Goal: Task Accomplishment & Management: Use online tool/utility

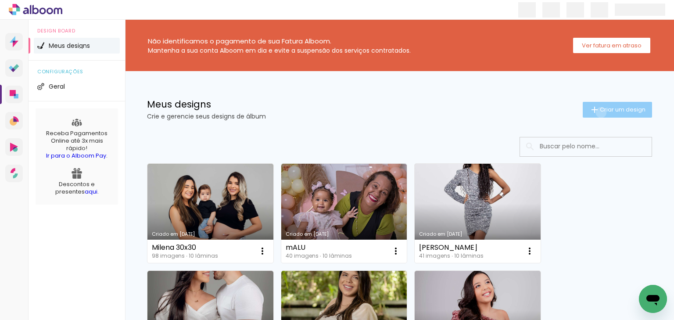
click at [600, 112] on span "Criar um design" at bounding box center [623, 110] width 46 height 6
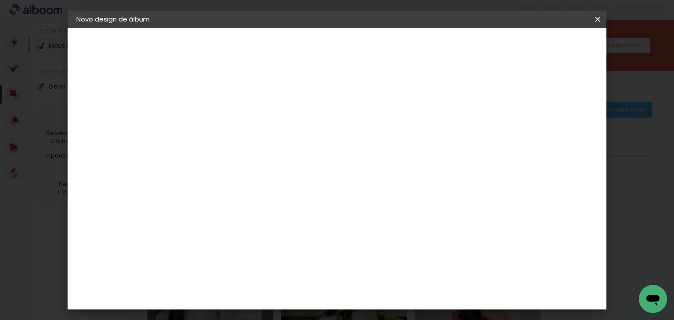
drag, startPoint x: 456, startPoint y: 128, endPoint x: 440, endPoint y: 119, distance: 18.5
click at [223, 126] on paper-input-container "Título do álbum" at bounding box center [220, 118] width 6 height 22
type input "RAVI"
type paper-input "RAVI"
drag, startPoint x: 583, startPoint y: 64, endPoint x: 576, endPoint y: 46, distance: 19.6
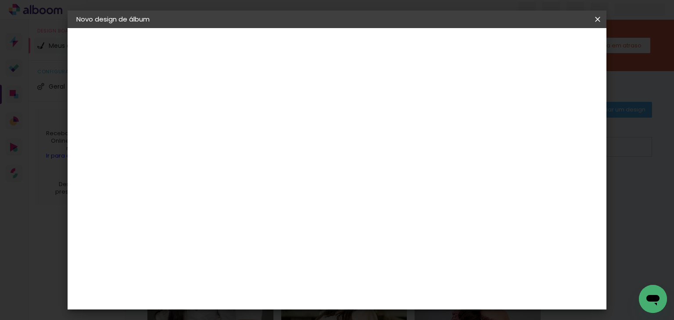
click at [258, 60] on header "Informações Dê um título ao seu álbum. Avançar" at bounding box center [220, 54] width 76 height 52
click at [0, 0] on slot "Avançar" at bounding box center [0, 0] width 0 height 0
drag, startPoint x: 235, startPoint y: 249, endPoint x: 220, endPoint y: 264, distance: 21.4
click at [235, 249] on div "ArtCollor" at bounding box center [230, 251] width 32 height 7
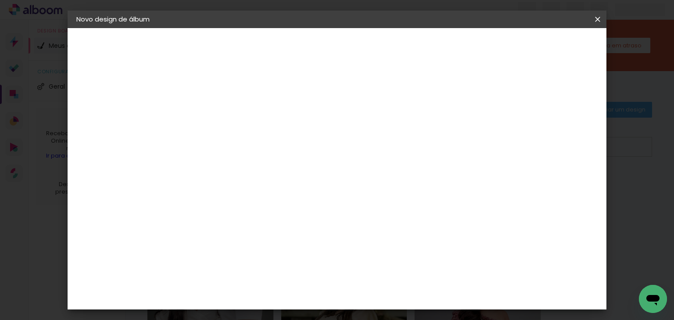
click at [0, 0] on slot "Avançar" at bounding box center [0, 0] width 0 height 0
drag, startPoint x: 350, startPoint y: 137, endPoint x: 343, endPoint y: 147, distance: 11.9
click at [254, 146] on input "text" at bounding box center [237, 153] width 34 height 14
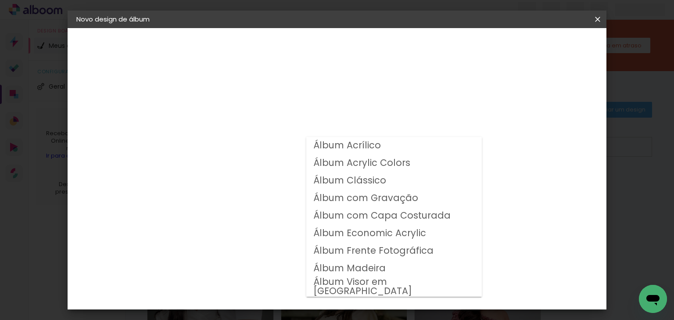
click at [0, 0] on slot "Álbum Clássico" at bounding box center [0, 0] width 0 height 0
type input "Álbum Clássico"
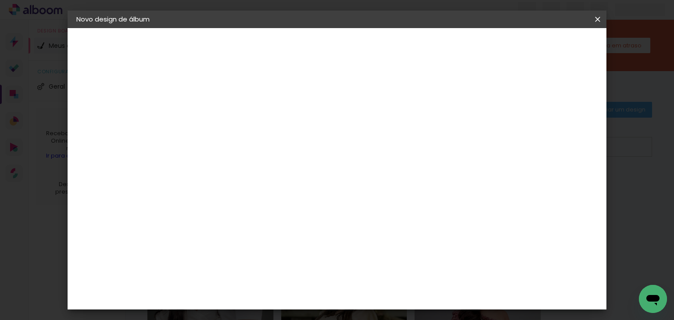
scroll to position [70, 0]
click at [279, 274] on span "20 × 20" at bounding box center [258, 283] width 41 height 18
click at [363, 51] on paper-button "Avançar" at bounding box center [341, 46] width 43 height 15
click at [465, 51] on paper-button "Iniciar design" at bounding box center [435, 46] width 57 height 15
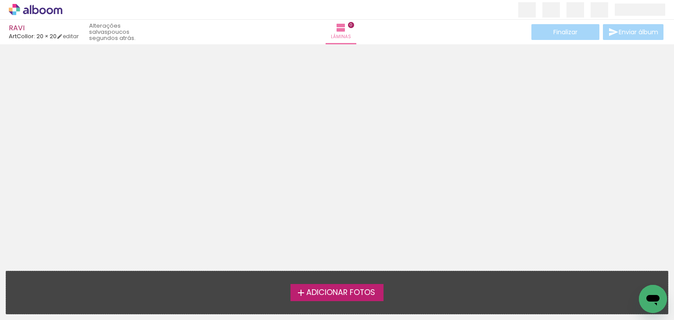
drag, startPoint x: 340, startPoint y: 272, endPoint x: 342, endPoint y: 280, distance: 8.2
click at [340, 274] on div "Adicionar Fotos Solte suas fotos aqui..." at bounding box center [337, 292] width 662 height 43
click at [344, 296] on span "Adicionar Fotos" at bounding box center [340, 293] width 69 height 8
click at [0, 0] on input "file" at bounding box center [0, 0] width 0 height 0
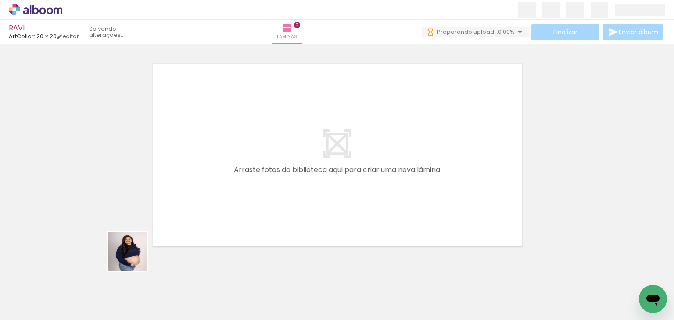
drag, startPoint x: 134, startPoint y: 258, endPoint x: 168, endPoint y: 232, distance: 42.8
click at [172, 224] on quentale-workspace at bounding box center [337, 160] width 674 height 320
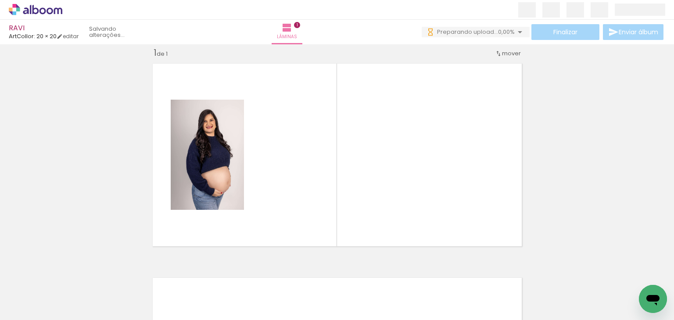
scroll to position [11, 0]
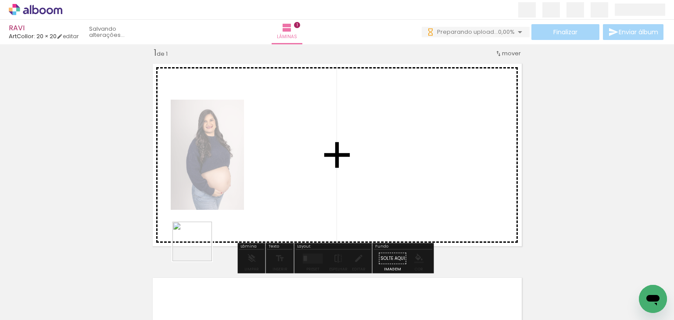
drag, startPoint x: 177, startPoint y: 295, endPoint x: 233, endPoint y: 202, distance: 108.4
click at [230, 200] on quentale-workspace at bounding box center [337, 160] width 674 height 320
drag, startPoint x: 256, startPoint y: 258, endPoint x: 259, endPoint y: 189, distance: 68.9
click at [258, 181] on quentale-workspace at bounding box center [337, 160] width 674 height 320
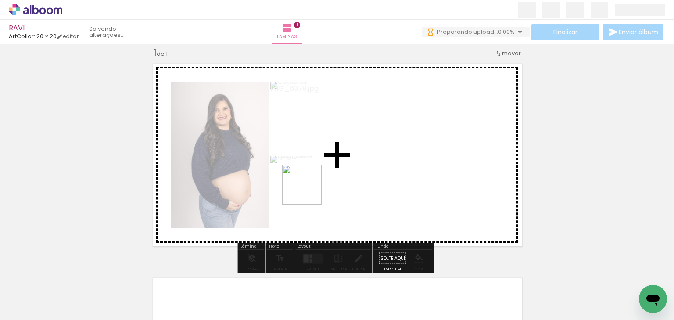
drag, startPoint x: 303, startPoint y: 232, endPoint x: 308, endPoint y: 191, distance: 40.8
click at [308, 191] on quentale-workspace at bounding box center [337, 160] width 674 height 320
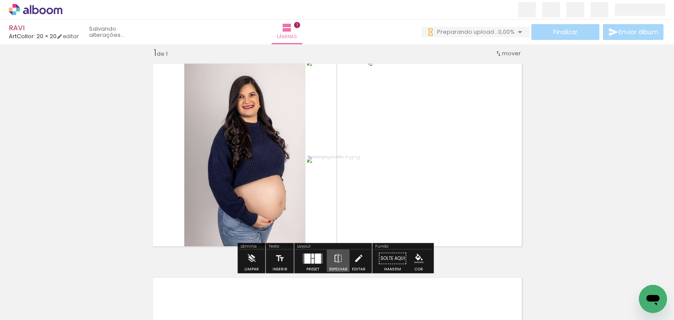
drag, startPoint x: 332, startPoint y: 260, endPoint x: 319, endPoint y: 256, distance: 12.8
click at [319, 256] on div "Preset Espelhar Editar" at bounding box center [333, 261] width 75 height 22
click at [318, 256] on div at bounding box center [318, 258] width 6 height 10
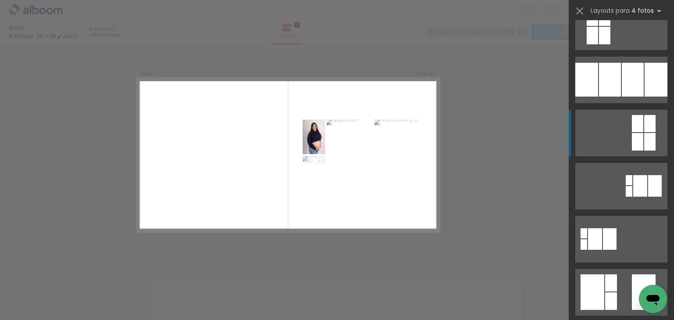
scroll to position [140, 0]
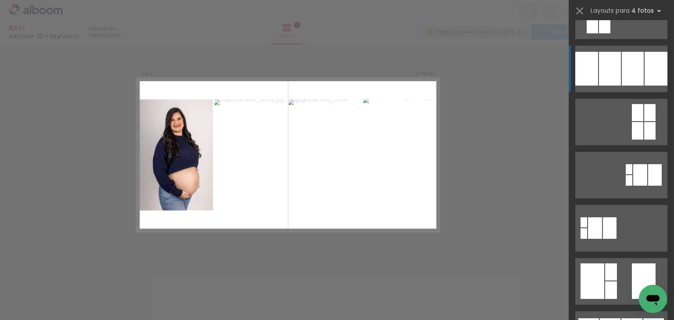
click at [612, 73] on div at bounding box center [610, 69] width 22 height 34
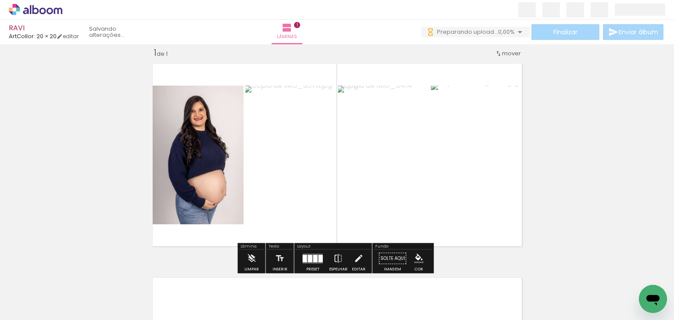
scroll to position [0, 0]
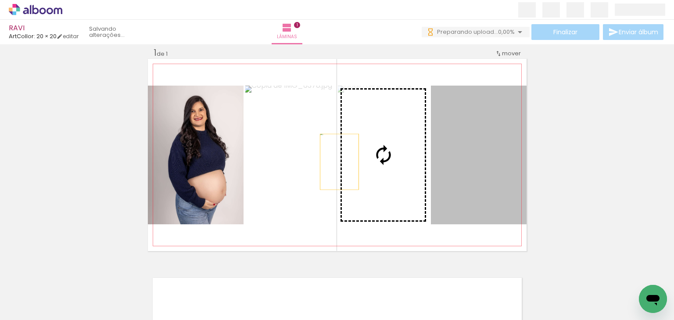
drag, startPoint x: 502, startPoint y: 186, endPoint x: 330, endPoint y: 159, distance: 174.1
click at [0, 0] on slot at bounding box center [0, 0] width 0 height 0
drag, startPoint x: 481, startPoint y: 179, endPoint x: 339, endPoint y: 167, distance: 142.6
click at [0, 0] on slot at bounding box center [0, 0] width 0 height 0
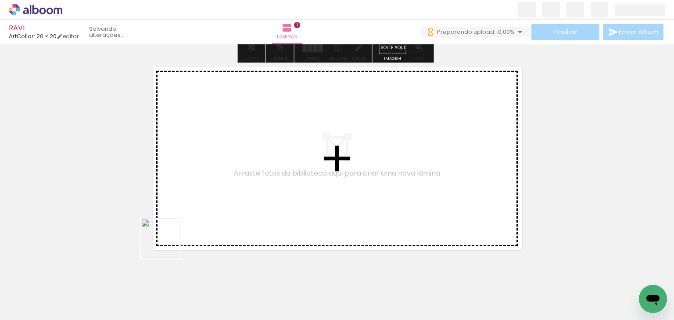
drag, startPoint x: 147, startPoint y: 285, endPoint x: 287, endPoint y: 292, distance: 140.1
click at [205, 188] on quentale-workspace at bounding box center [337, 160] width 674 height 320
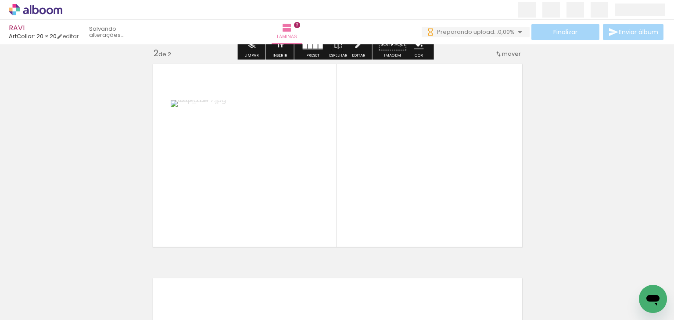
scroll to position [225, 0]
drag, startPoint x: 340, startPoint y: 252, endPoint x: 349, endPoint y: 181, distance: 71.7
click at [343, 175] on quentale-workspace at bounding box center [337, 160] width 674 height 320
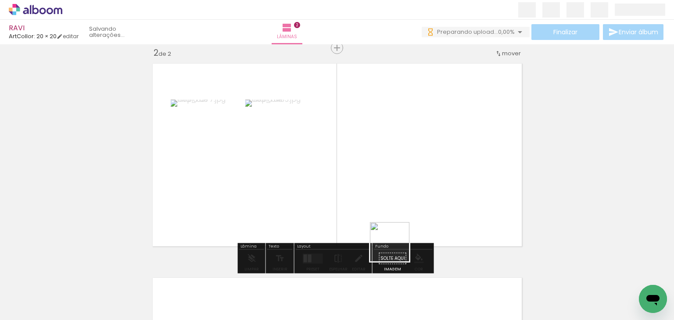
drag, startPoint x: 396, startPoint y: 248, endPoint x: 402, endPoint y: 213, distance: 35.6
click at [401, 215] on quentale-workspace at bounding box center [337, 160] width 674 height 320
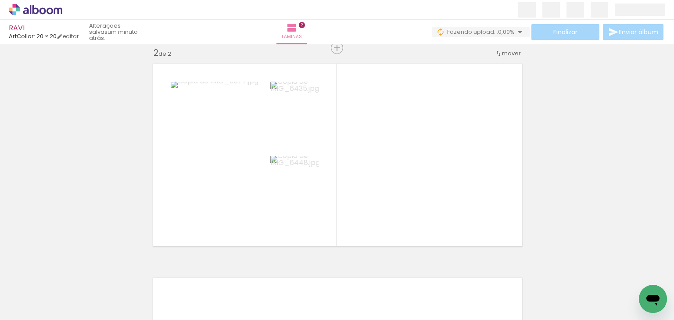
scroll to position [0, 1048]
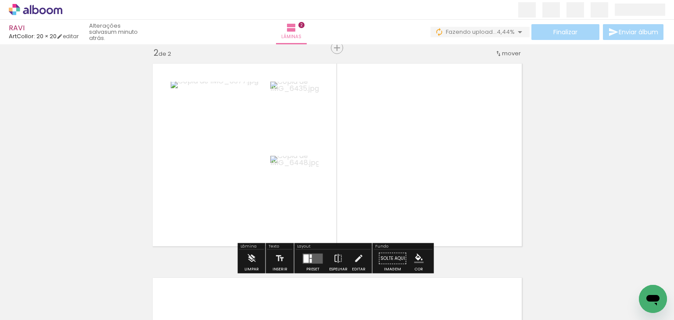
click at [311, 257] on quentale-layouter at bounding box center [313, 258] width 20 height 10
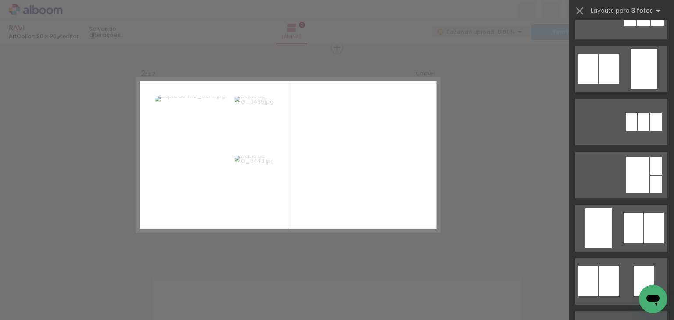
scroll to position [0, 0]
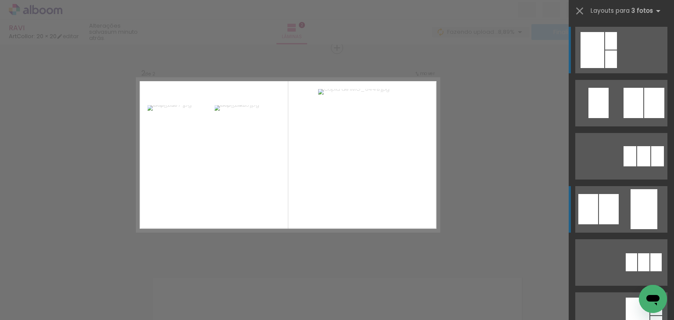
click at [614, 212] on div at bounding box center [609, 209] width 20 height 30
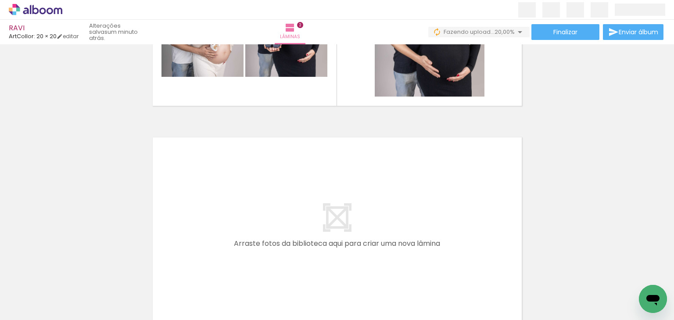
scroll to position [0, 691]
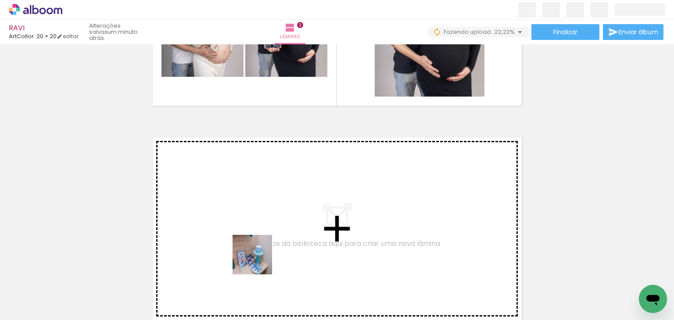
drag, startPoint x: 254, startPoint y: 291, endPoint x: 267, endPoint y: 270, distance: 24.6
click at [261, 260] on quentale-workspace at bounding box center [337, 160] width 674 height 320
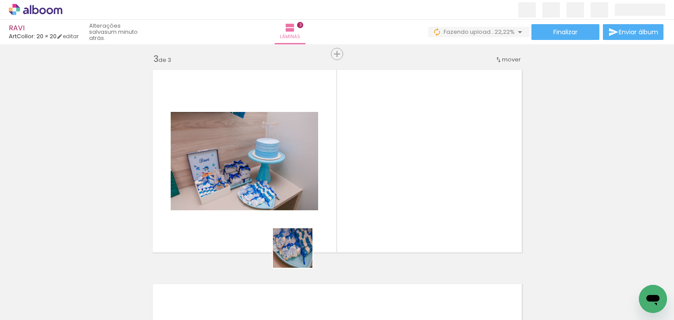
scroll to position [439, 0]
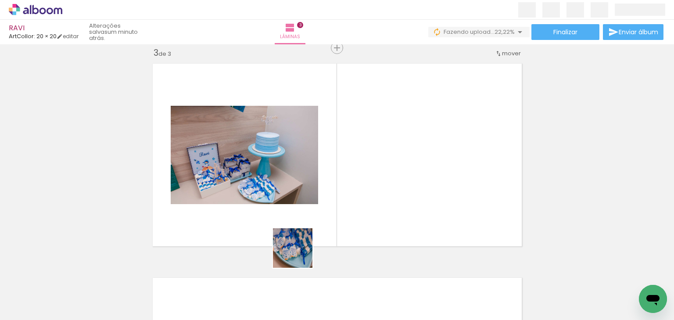
drag, startPoint x: 288, startPoint y: 280, endPoint x: 313, endPoint y: 245, distance: 43.7
click at [309, 238] on quentale-workspace at bounding box center [337, 160] width 674 height 320
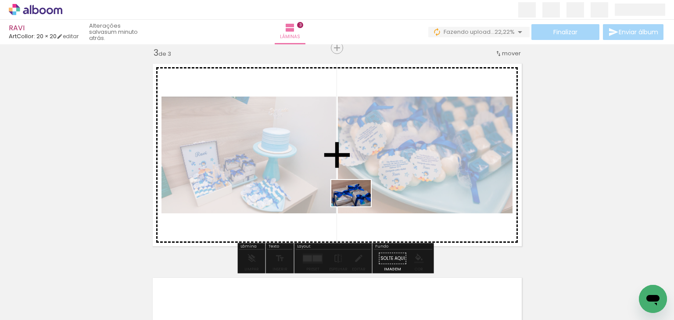
drag, startPoint x: 339, startPoint y: 301, endPoint x: 358, endPoint y: 206, distance: 96.5
click at [358, 206] on quentale-workspace at bounding box center [337, 160] width 674 height 320
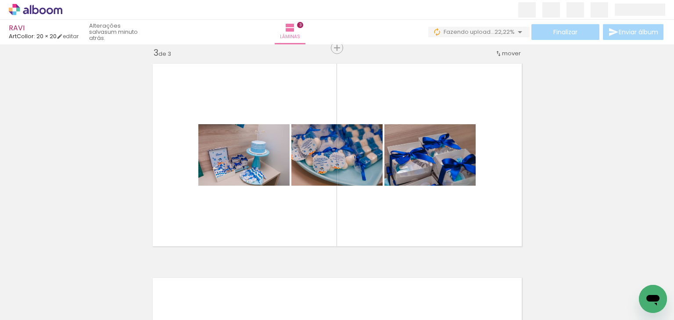
scroll to position [0, 1611]
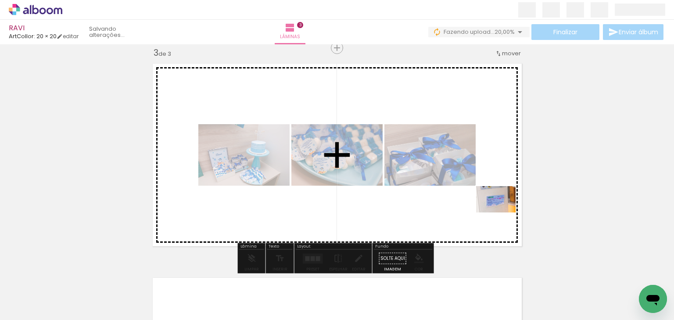
drag, startPoint x: 540, startPoint y: 290, endPoint x: 502, endPoint y: 212, distance: 86.1
click at [502, 212] on quentale-workspace at bounding box center [337, 160] width 674 height 320
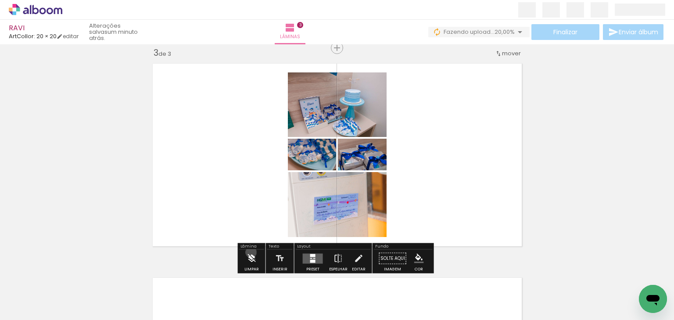
click at [251, 252] on iron-icon at bounding box center [252, 259] width 10 height 18
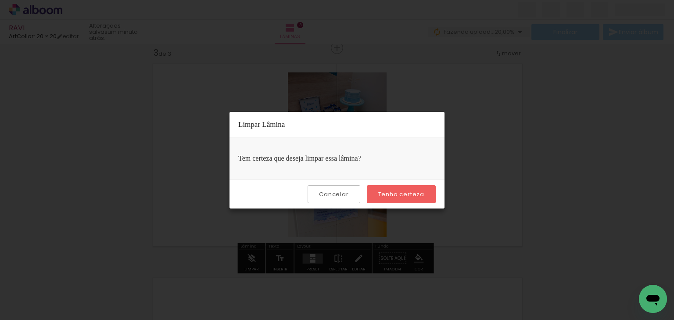
click at [388, 198] on paper-button "Tenho certeza" at bounding box center [401, 194] width 69 height 18
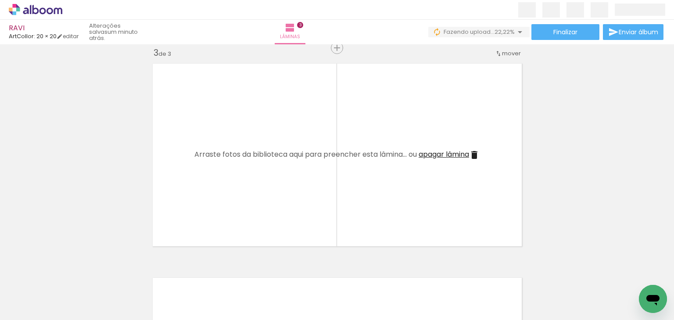
scroll to position [0, 767]
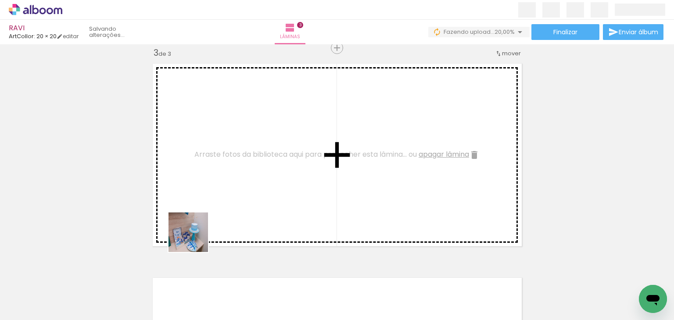
drag, startPoint x: 165, startPoint y: 284, endPoint x: 215, endPoint y: 218, distance: 82.6
click at [220, 186] on quentale-workspace at bounding box center [337, 160] width 674 height 320
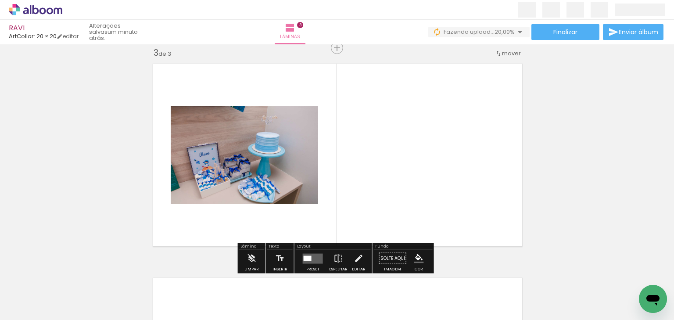
drag, startPoint x: 218, startPoint y: 281, endPoint x: 251, endPoint y: 222, distance: 68.6
click at [253, 188] on quentale-workspace at bounding box center [337, 160] width 674 height 320
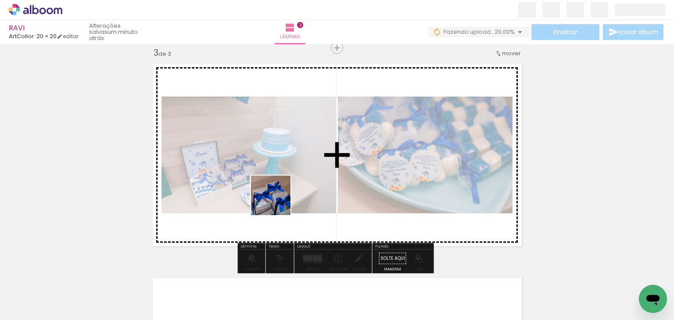
drag, startPoint x: 262, startPoint y: 289, endPoint x: 308, endPoint y: 235, distance: 71.2
click at [280, 197] on quentale-workspace at bounding box center [337, 160] width 674 height 320
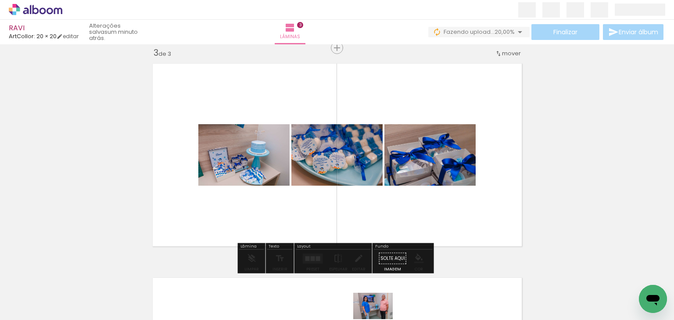
drag, startPoint x: 391, startPoint y: 314, endPoint x: 379, endPoint y: 319, distance: 12.6
click at [72, 319] on iron-horizontal-list at bounding box center [63, 292] width 18 height 55
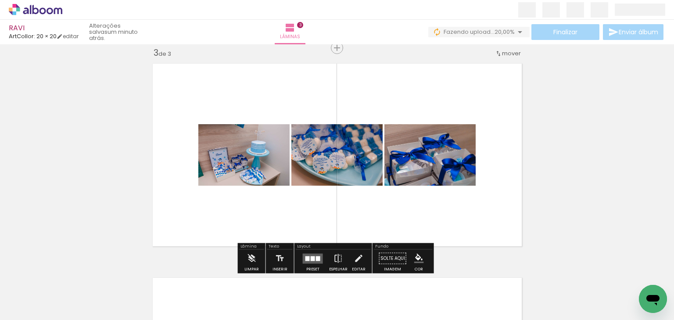
scroll to position [0, 607]
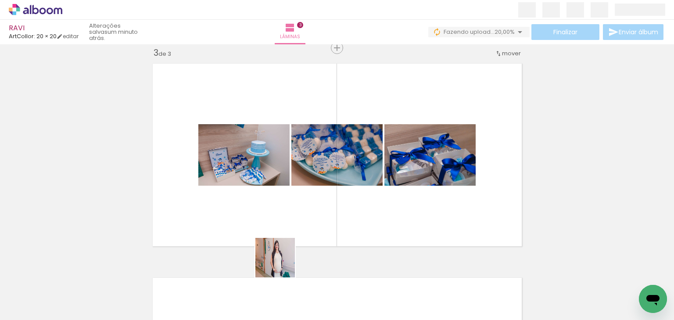
drag, startPoint x: 275, startPoint y: 291, endPoint x: 230, endPoint y: 282, distance: 45.7
click at [276, 247] on quentale-workspace at bounding box center [337, 160] width 674 height 320
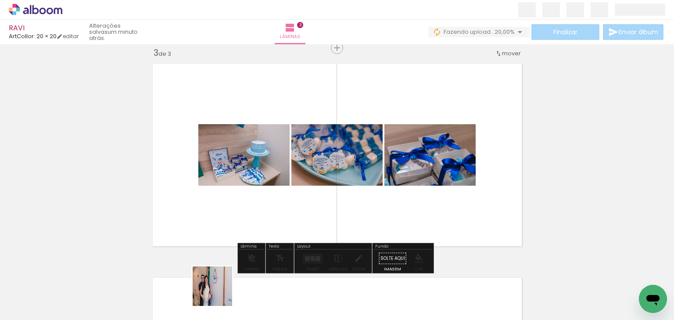
drag, startPoint x: 219, startPoint y: 293, endPoint x: 281, endPoint y: 190, distance: 119.9
click at [281, 190] on quentale-workspace at bounding box center [337, 160] width 674 height 320
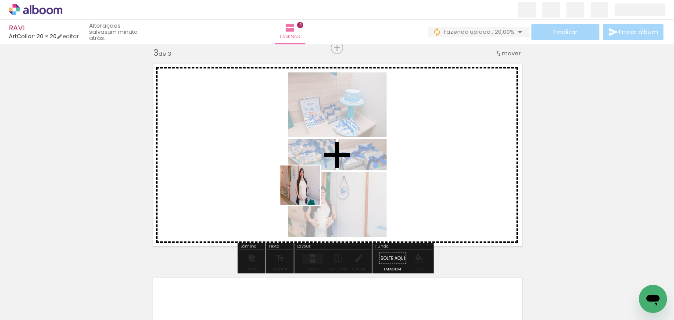
drag, startPoint x: 271, startPoint y: 286, endPoint x: 308, endPoint y: 189, distance: 103.5
click at [307, 188] on quentale-workspace at bounding box center [337, 160] width 674 height 320
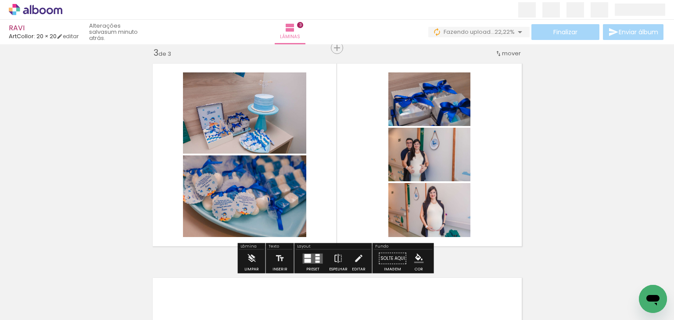
drag, startPoint x: 318, startPoint y: 259, endPoint x: 342, endPoint y: 251, distance: 25.0
click at [319, 258] on quentale-layouter at bounding box center [313, 258] width 20 height 10
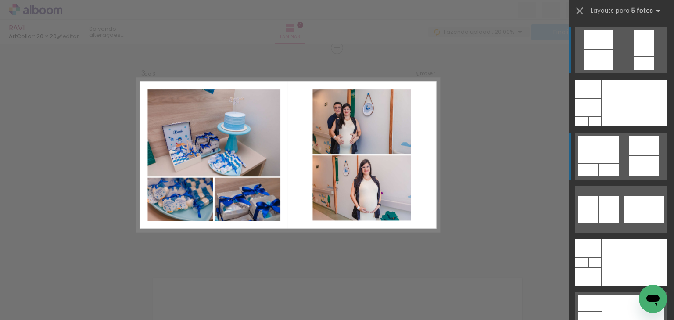
click at [585, 171] on div at bounding box center [588, 170] width 20 height 13
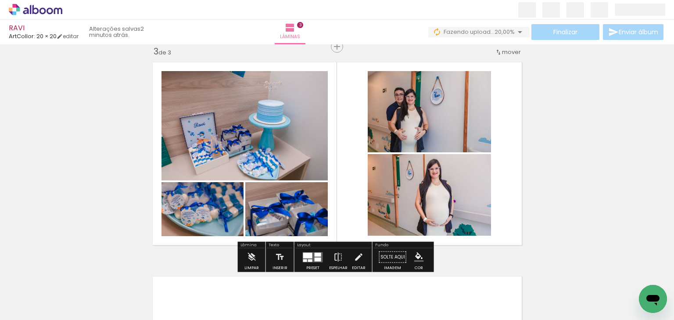
scroll to position [439, 0]
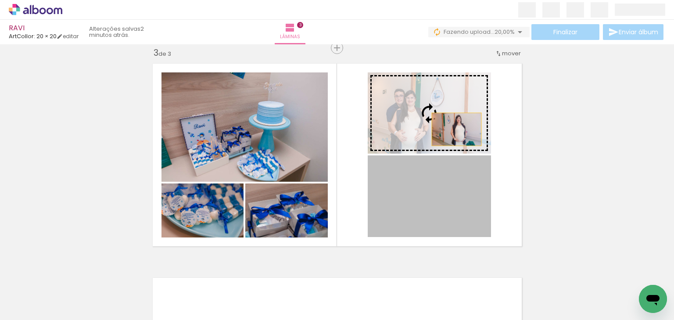
drag, startPoint x: 462, startPoint y: 178, endPoint x: 452, endPoint y: 122, distance: 56.6
click at [0, 0] on slot at bounding box center [0, 0] width 0 height 0
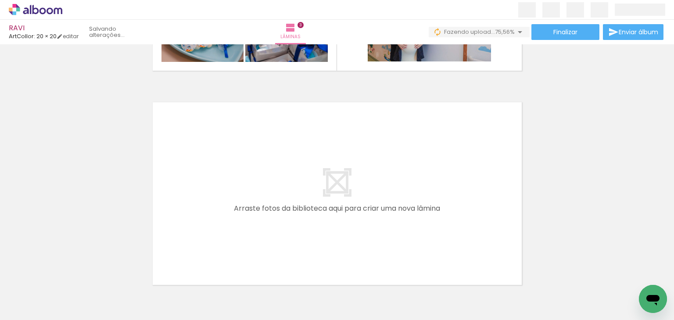
scroll to position [0, 791]
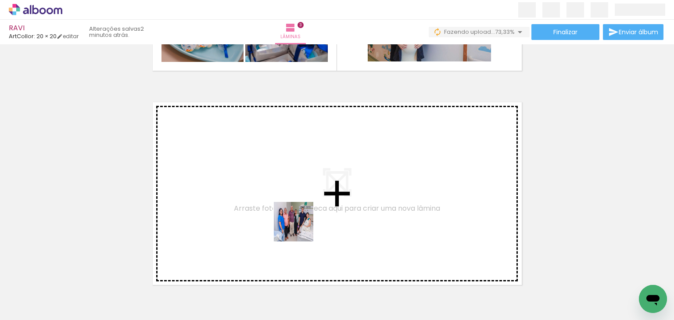
drag, startPoint x: 295, startPoint y: 294, endPoint x: 300, endPoint y: 224, distance: 70.4
click at [300, 224] on quentale-workspace at bounding box center [337, 160] width 674 height 320
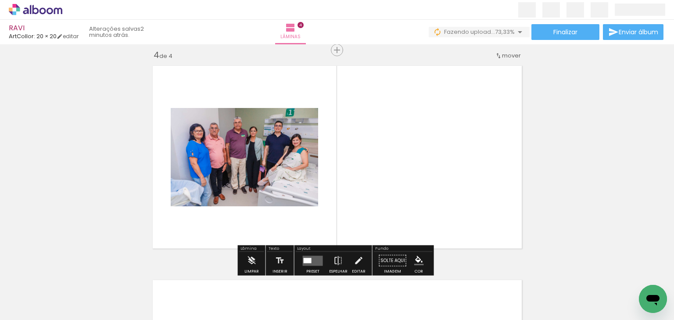
scroll to position [653, 0]
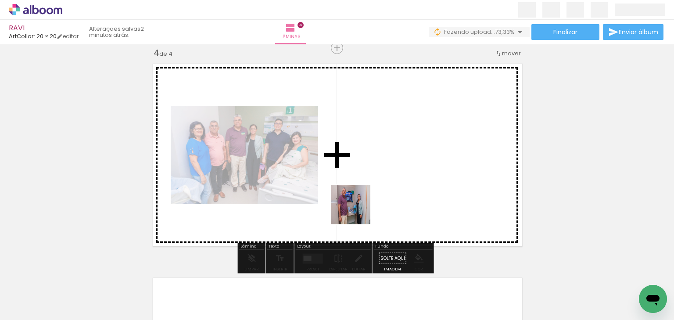
drag, startPoint x: 351, startPoint y: 254, endPoint x: 358, endPoint y: 209, distance: 45.4
click at [358, 209] on quentale-workspace at bounding box center [337, 160] width 674 height 320
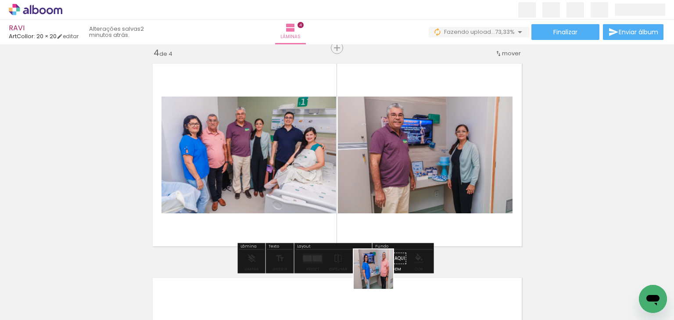
drag, startPoint x: 379, startPoint y: 279, endPoint x: 386, endPoint y: 212, distance: 67.5
click at [385, 208] on quentale-workspace at bounding box center [337, 160] width 674 height 320
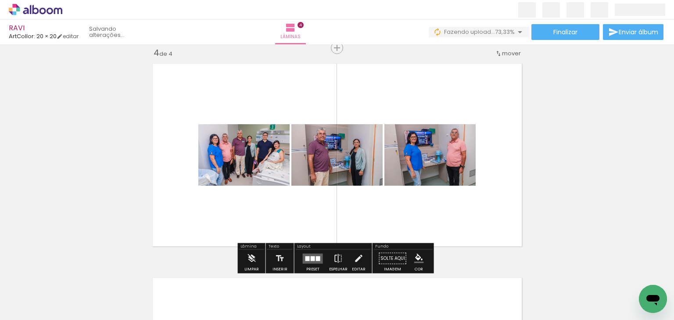
scroll to position [0, 881]
click at [311, 253] on quentale-layouter at bounding box center [313, 258] width 20 height 10
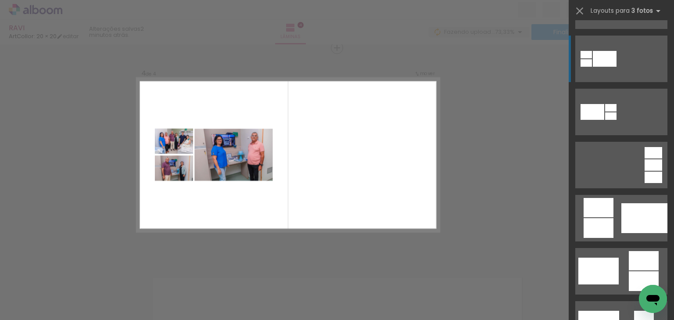
scroll to position [140, 0]
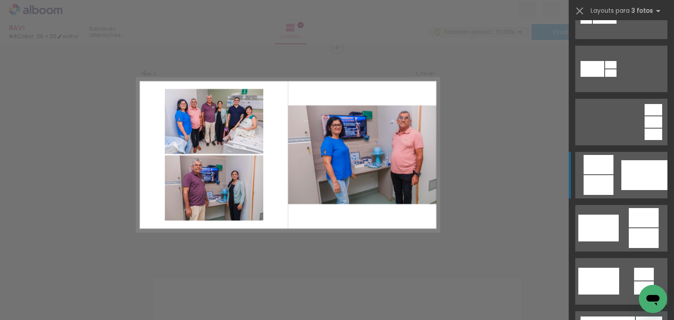
click at [594, 174] on div at bounding box center [598, 164] width 30 height 19
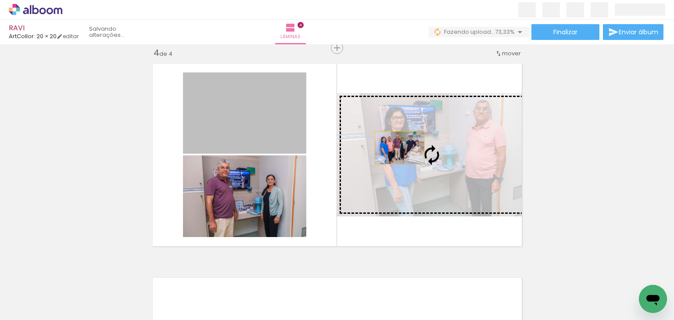
drag, startPoint x: 272, startPoint y: 114, endPoint x: 397, endPoint y: 148, distance: 129.1
click at [0, 0] on slot at bounding box center [0, 0] width 0 height 0
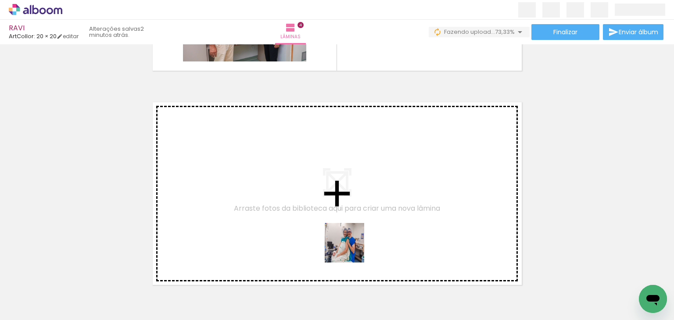
drag, startPoint x: 351, startPoint y: 288, endPoint x: 395, endPoint y: 286, distance: 44.4
click at [354, 211] on quentale-workspace at bounding box center [337, 160] width 674 height 320
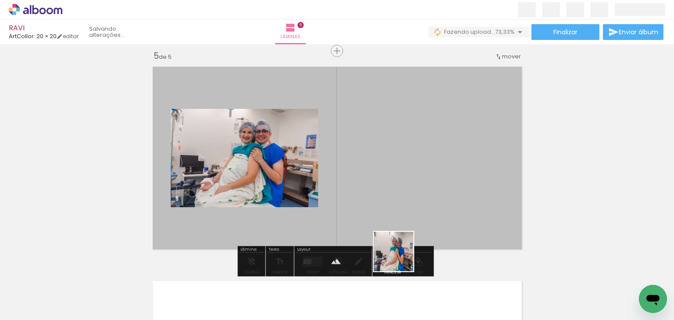
scroll to position [867, 0]
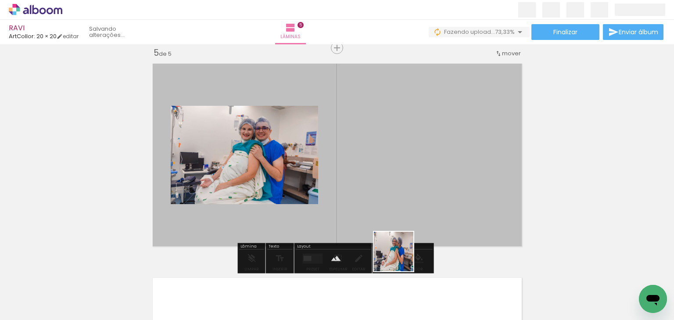
drag, startPoint x: 397, startPoint y: 290, endPoint x: 431, endPoint y: 254, distance: 49.3
click at [402, 205] on quentale-workspace at bounding box center [337, 160] width 674 height 320
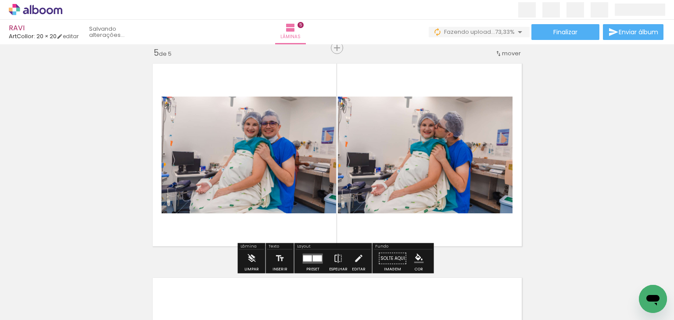
drag, startPoint x: 447, startPoint y: 286, endPoint x: 447, endPoint y: 202, distance: 83.8
click at [440, 189] on quentale-workspace at bounding box center [337, 160] width 674 height 320
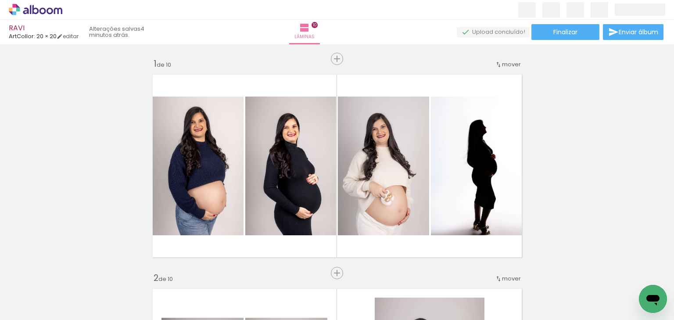
scroll to position [1938, 0]
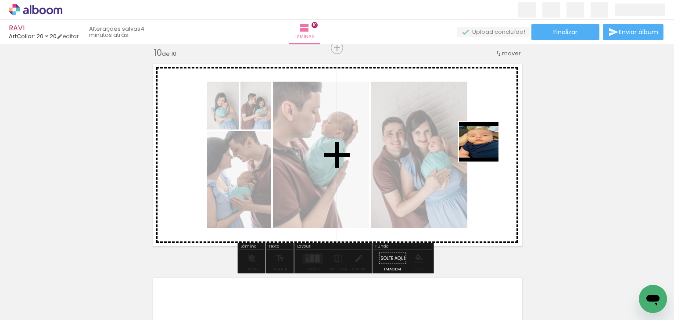
drag, startPoint x: 540, startPoint y: 187, endPoint x: 477, endPoint y: 143, distance: 76.8
click at [477, 143] on quentale-workspace at bounding box center [337, 160] width 674 height 320
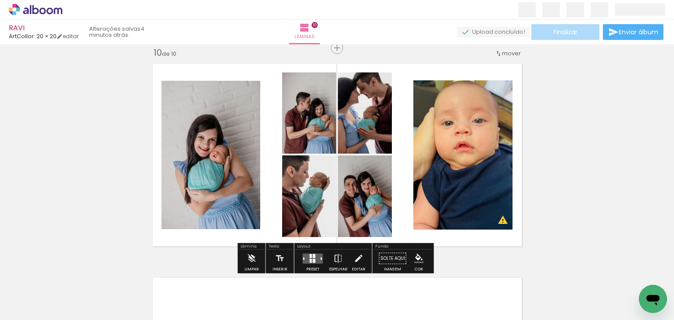
click at [549, 36] on paper-button "Finalizar" at bounding box center [565, 32] width 68 height 16
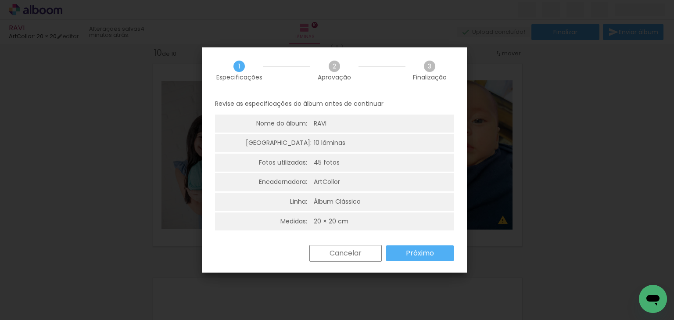
click at [0, 0] on slot "Próximo" at bounding box center [0, 0] width 0 height 0
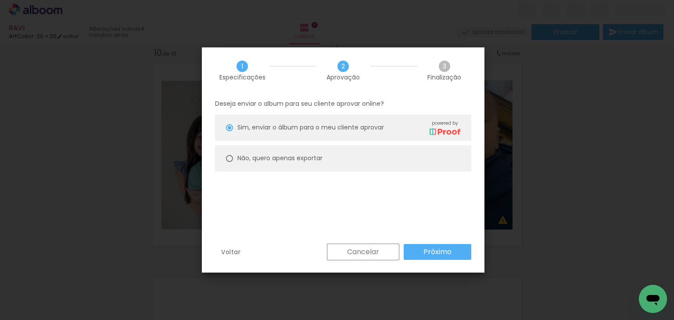
click at [311, 163] on paper-radio-button "Não, quero apenas exportar" at bounding box center [343, 158] width 256 height 26
type paper-radio-button "on"
click at [426, 244] on paper-button "Próximo" at bounding box center [438, 252] width 68 height 16
type input "Alta, 300 DPI"
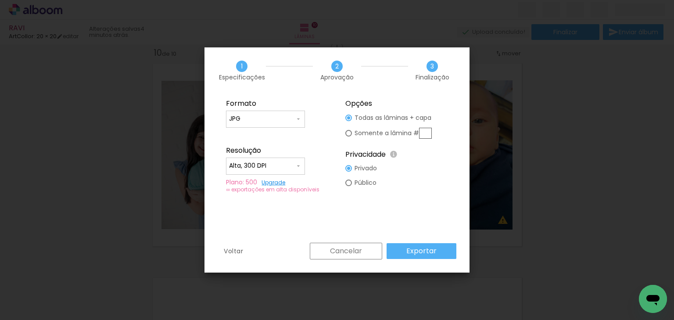
click at [426, 244] on paper-button "Exportar" at bounding box center [422, 251] width 70 height 16
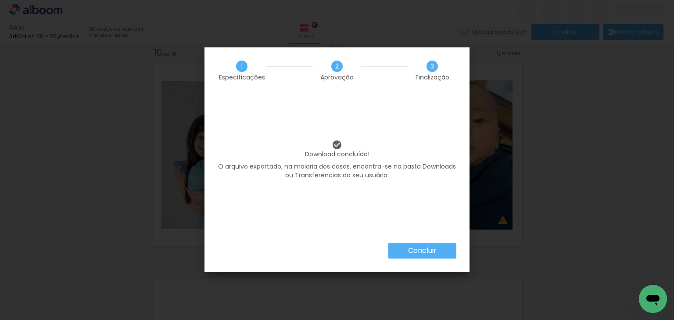
scroll to position [0, 1611]
click at [395, 230] on div "Download concluído! O arquivo exportado, na maioria dos casos, encontra-se na p…" at bounding box center [336, 167] width 265 height 149
drag, startPoint x: 406, startPoint y: 240, endPoint x: 456, endPoint y: 189, distance: 71.7
click at [409, 238] on div "Download concluído! O arquivo exportado, na maioria dos casos, encontra-se na p…" at bounding box center [336, 167] width 265 height 149
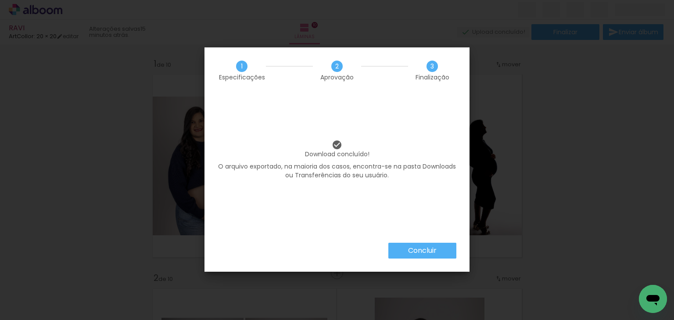
scroll to position [0, 1611]
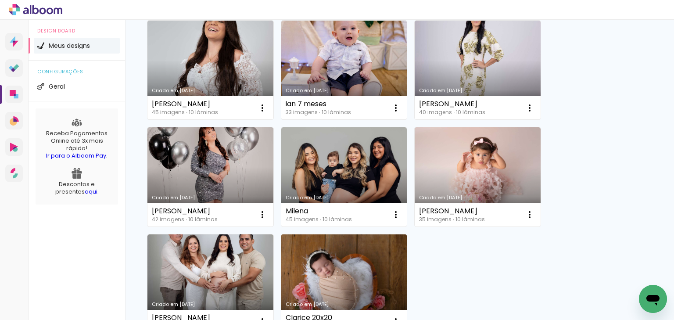
scroll to position [877, 0]
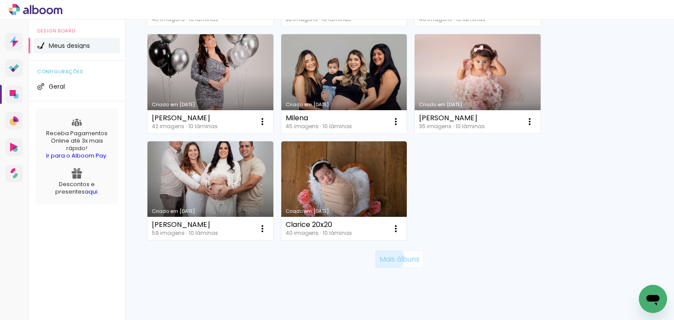
click at [0, 0] on slot "Mais álbuns" at bounding box center [0, 0] width 0 height 0
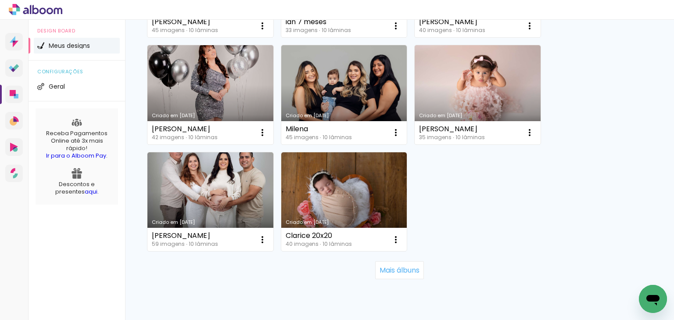
scroll to position [877, 0]
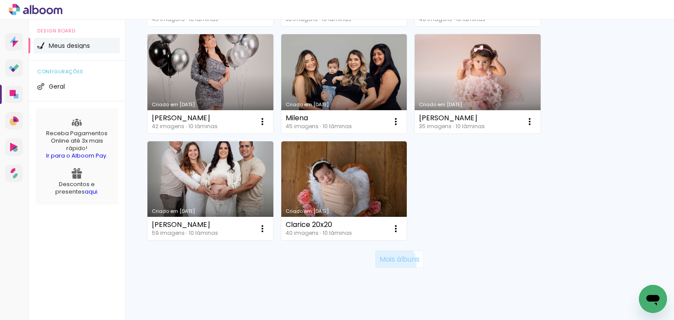
click at [384, 263] on paper-button "Mais álbuns" at bounding box center [399, 259] width 49 height 18
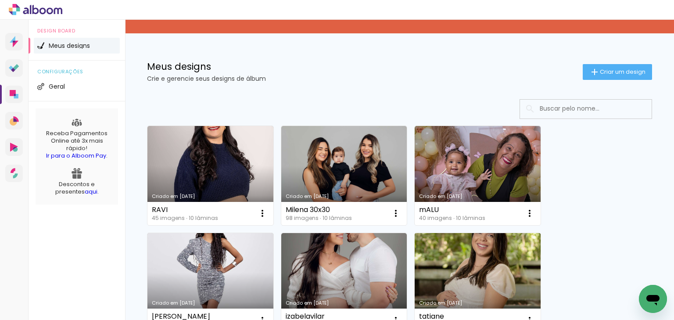
scroll to position [35, 0]
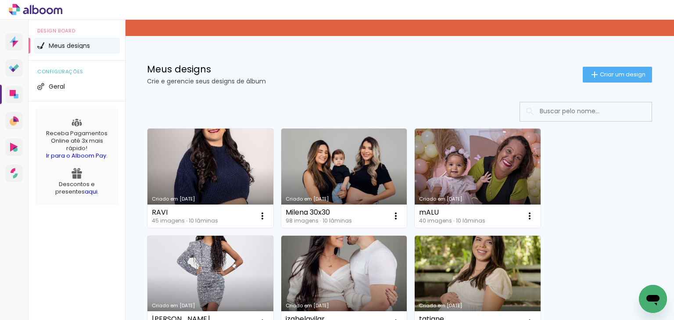
drag, startPoint x: 512, startPoint y: 297, endPoint x: 508, endPoint y: 292, distance: 6.2
click at [512, 297] on link "Criado em [DATE]" at bounding box center [478, 285] width 126 height 99
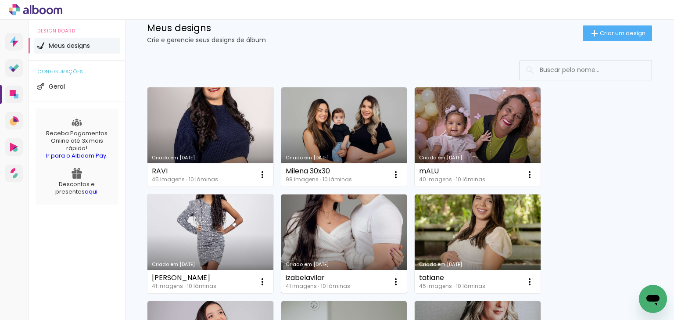
scroll to position [105, 0]
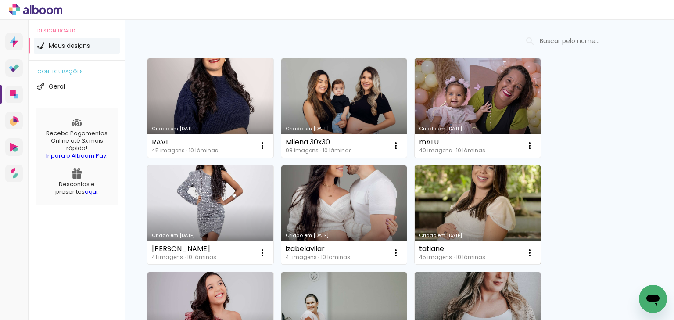
click at [462, 215] on link "Criado em [DATE]" at bounding box center [478, 214] width 126 height 99
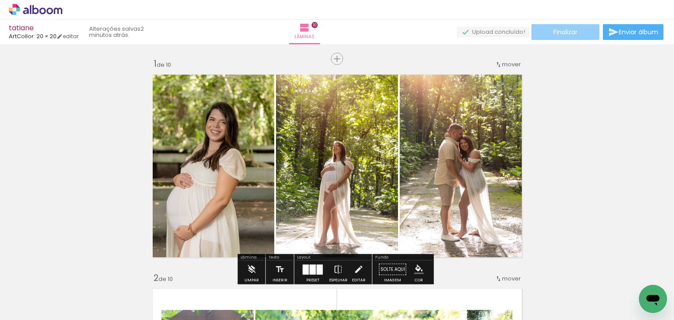
click at [539, 34] on paper-button "Finalizar" at bounding box center [565, 32] width 68 height 16
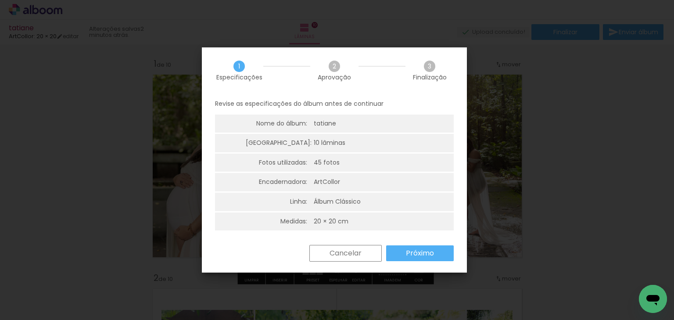
click at [0, 0] on slot "Próximo" at bounding box center [0, 0] width 0 height 0
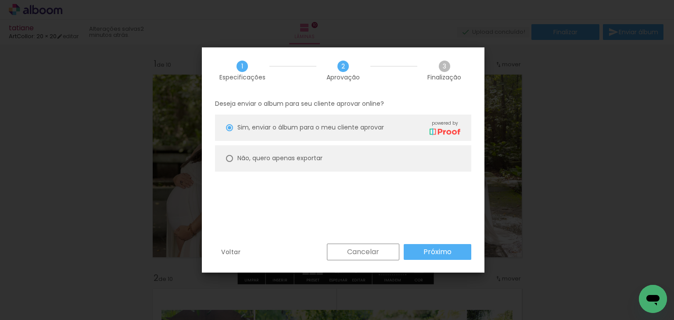
click at [325, 165] on paper-radio-button "Não, quero apenas exportar" at bounding box center [343, 158] width 256 height 26
type paper-radio-button "on"
click at [0, 0] on slot "Próximo" at bounding box center [0, 0] width 0 height 0
type input "Alta, 300 DPI"
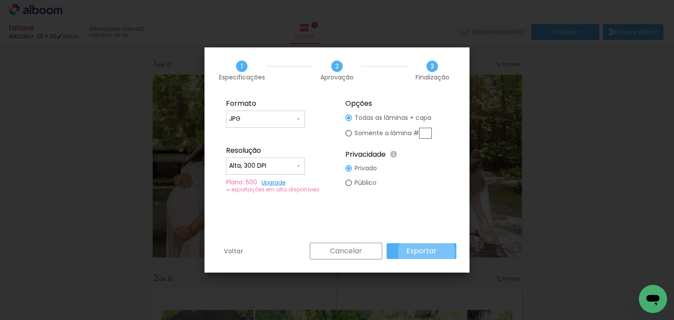
click at [0, 0] on slot "Exportar" at bounding box center [0, 0] width 0 height 0
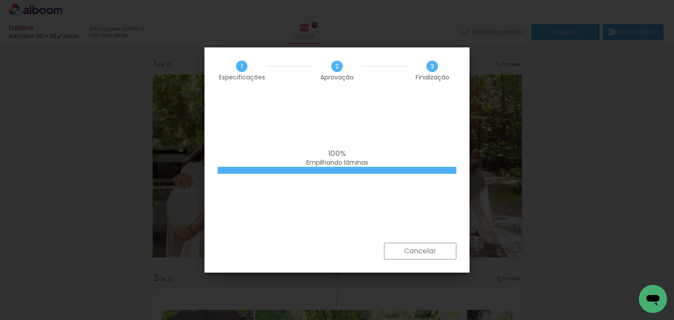
click at [308, 14] on iron-overlay-backdrop at bounding box center [337, 160] width 674 height 320
